Goal: Task Accomplishment & Management: Manage account settings

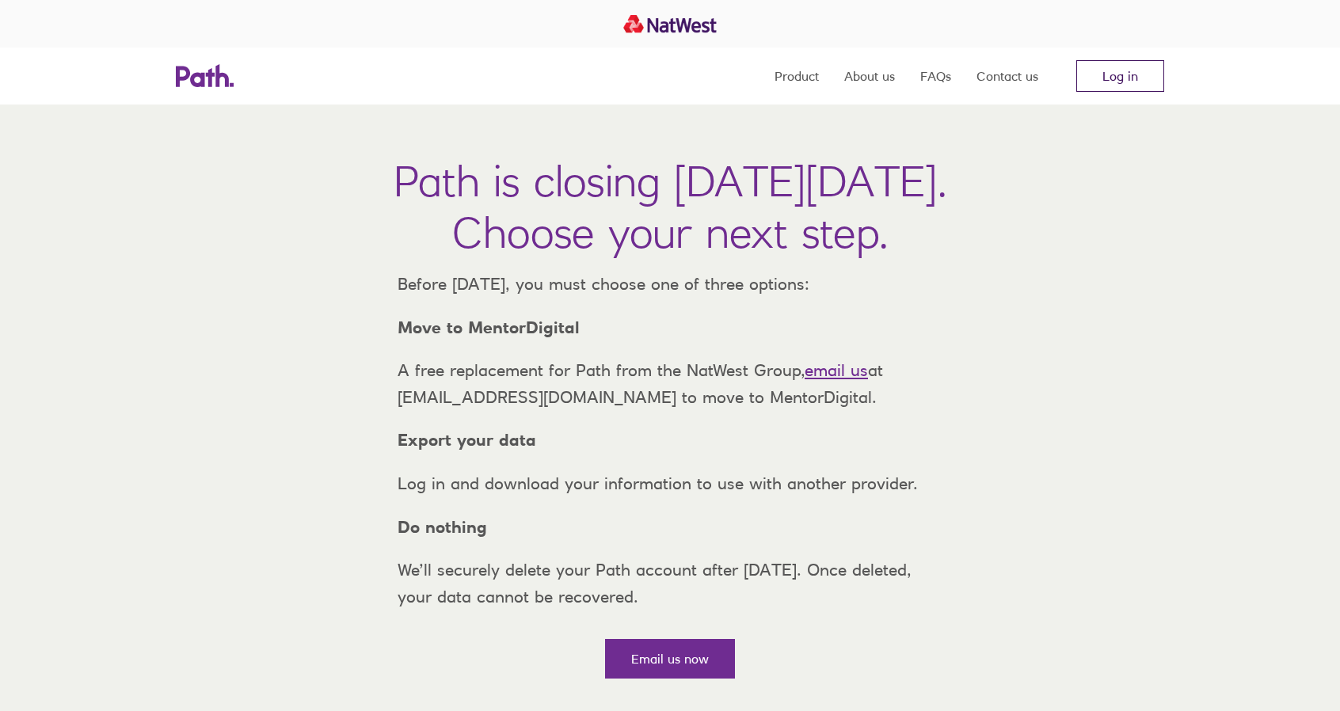
click at [1119, 74] on link "Log in" at bounding box center [1121, 76] width 88 height 32
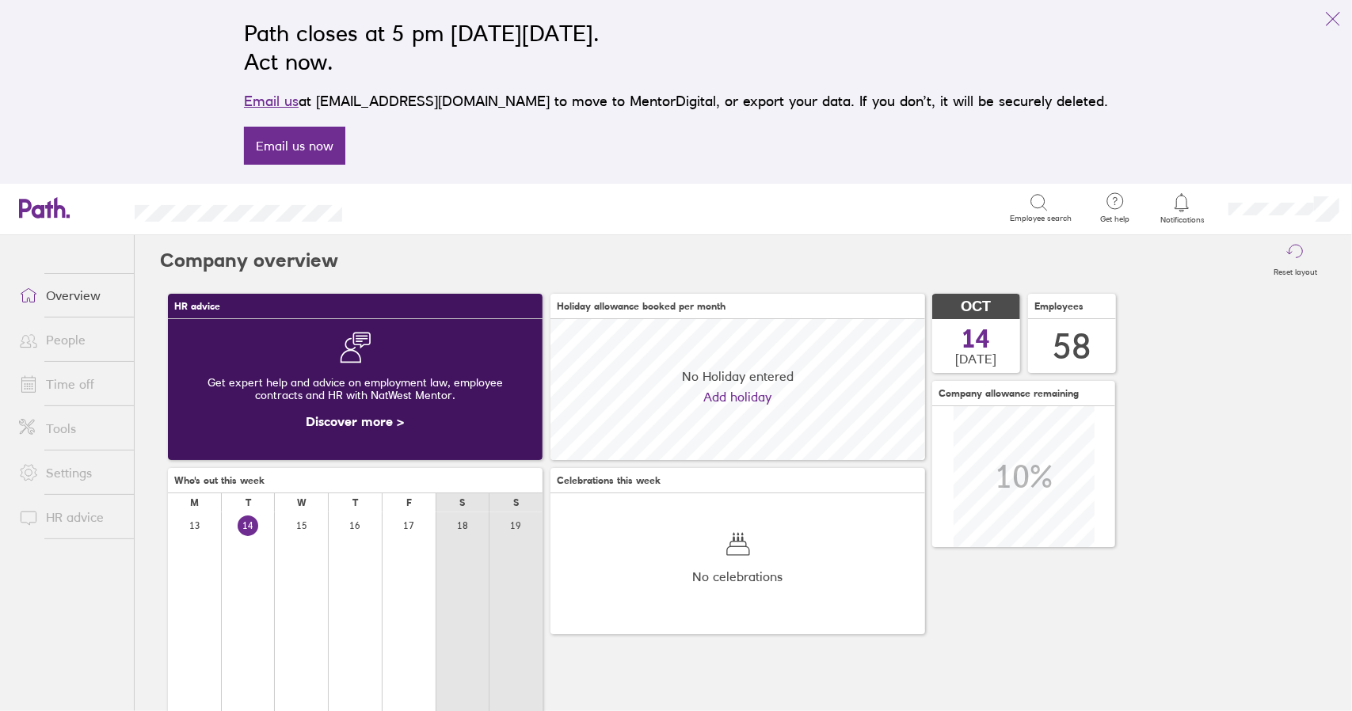
scroll to position [141, 374]
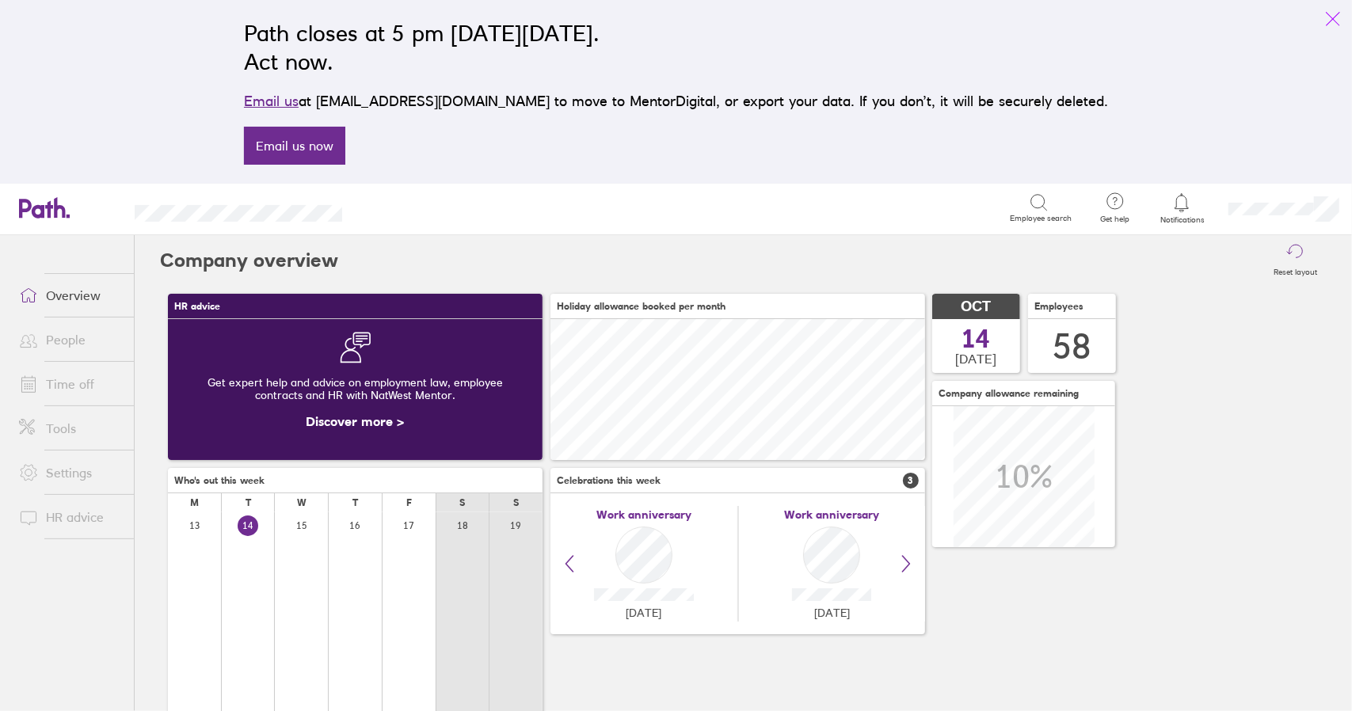
click at [1335, 14] on icon "link" at bounding box center [1333, 19] width 19 height 19
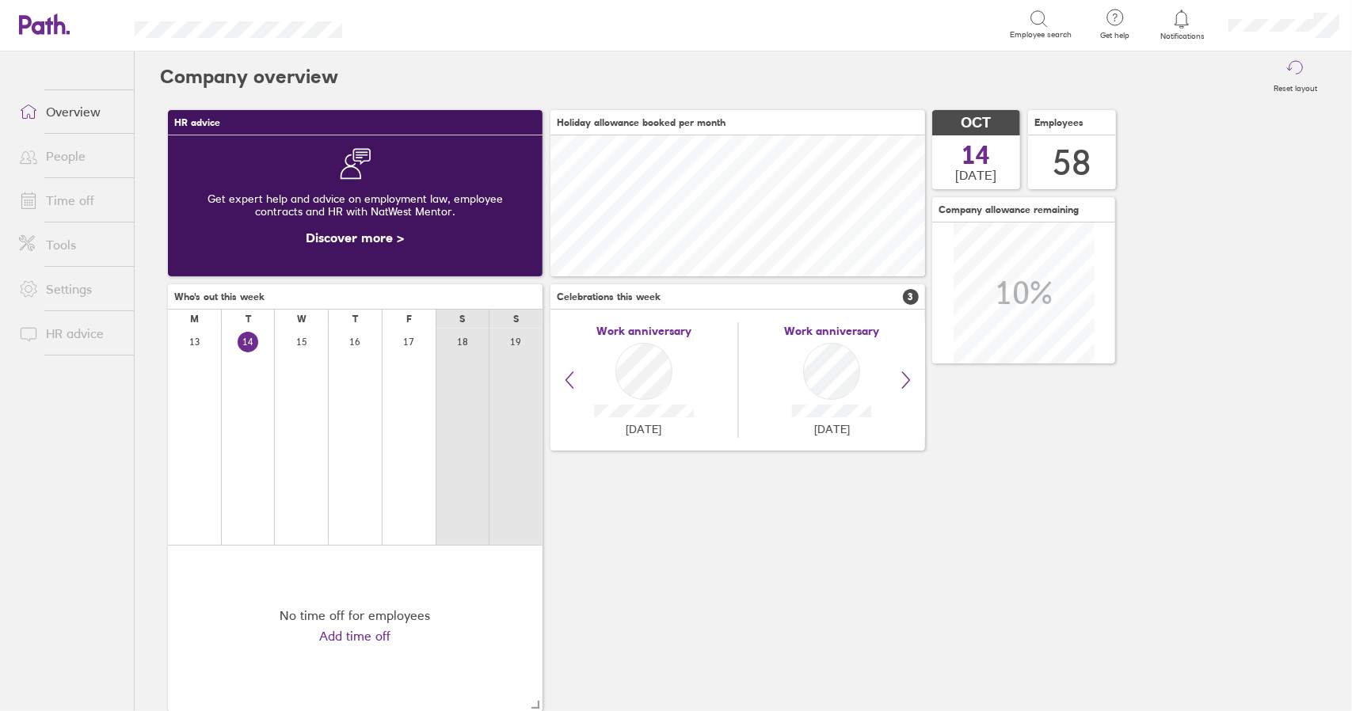
click at [69, 199] on link "Time off" at bounding box center [70, 201] width 128 height 32
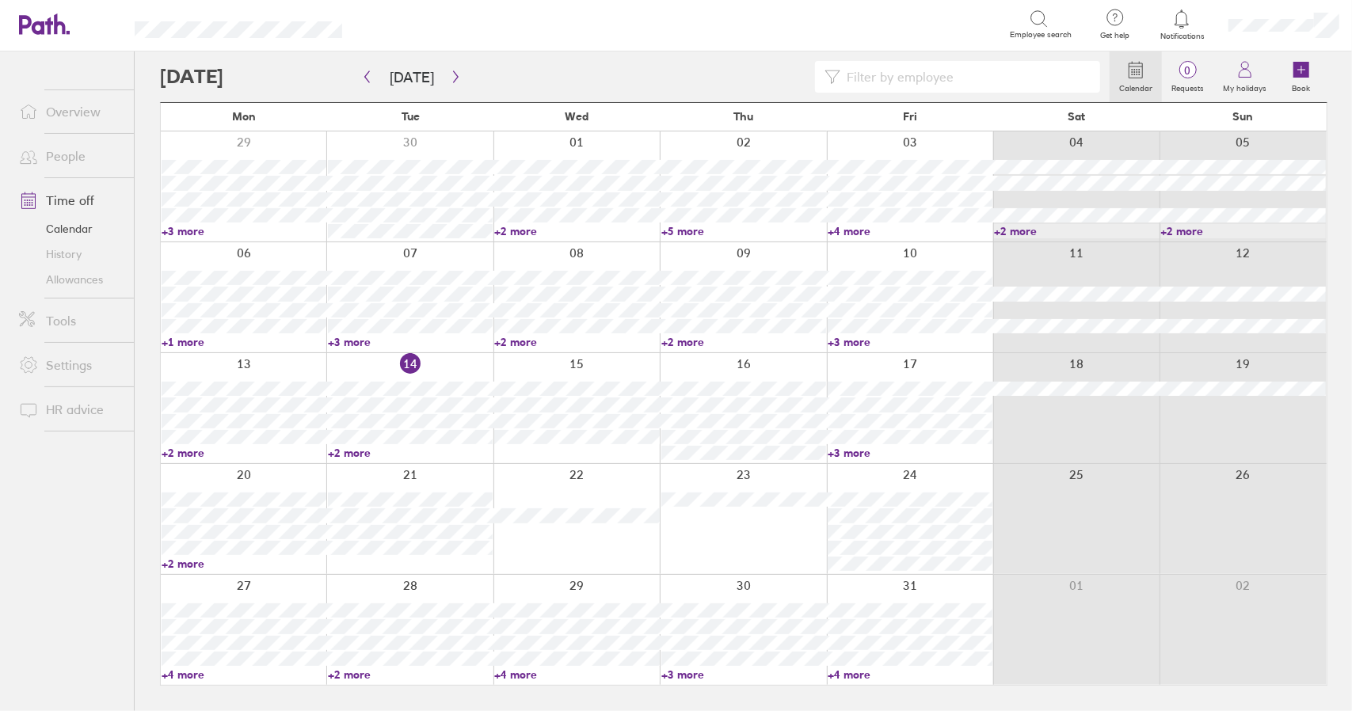
click at [181, 562] on link "+2 more" at bounding box center [244, 564] width 165 height 14
click at [860, 453] on link "+3 more" at bounding box center [910, 453] width 165 height 14
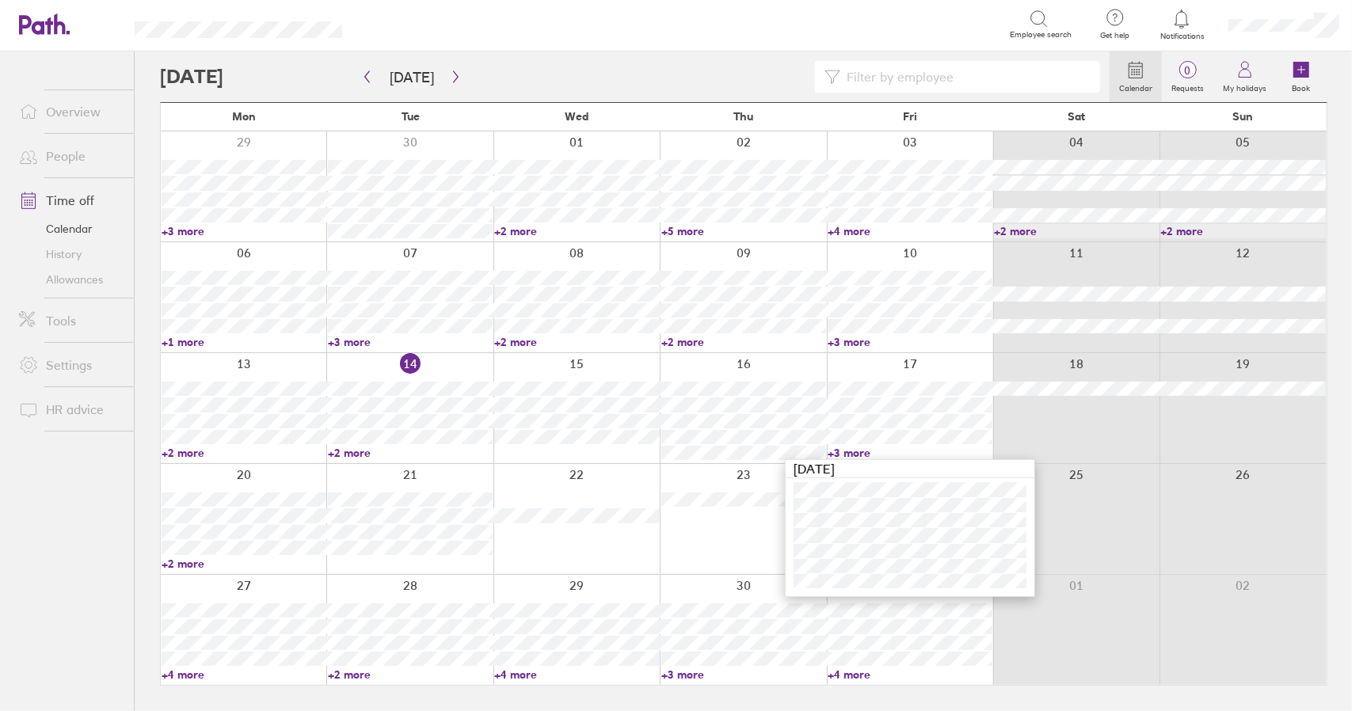
click at [859, 451] on link "+3 more" at bounding box center [910, 453] width 165 height 14
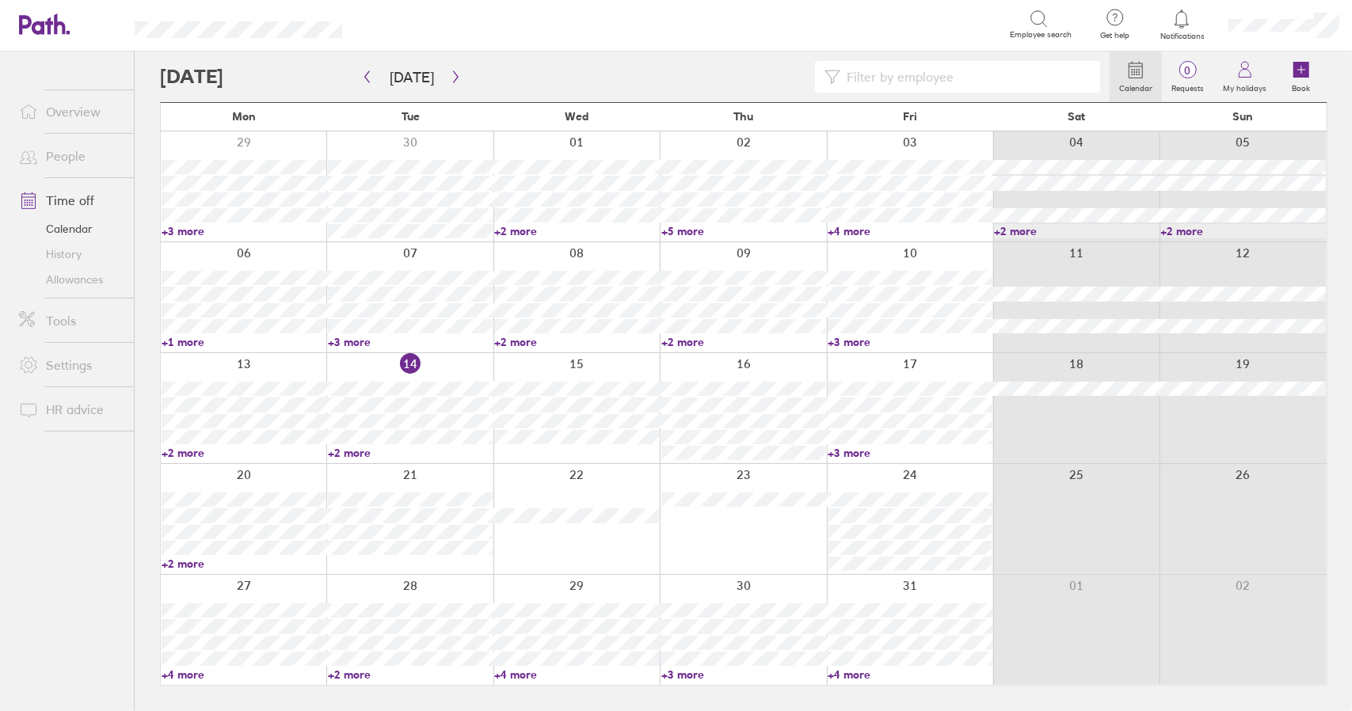
click at [368, 452] on link "+2 more" at bounding box center [410, 453] width 165 height 14
click at [363, 452] on link "+2 more" at bounding box center [410, 453] width 165 height 14
click at [70, 200] on link "Time off" at bounding box center [70, 201] width 128 height 32
